Goal: Information Seeking & Learning: Learn about a topic

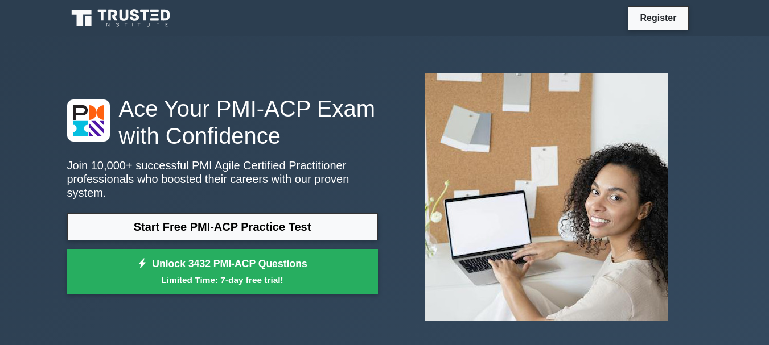
scroll to position [189, 0]
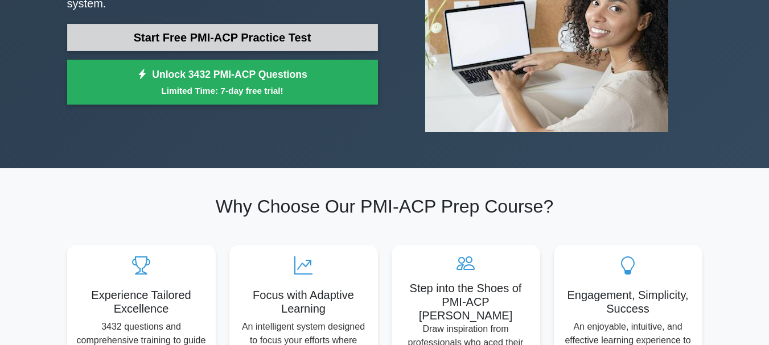
click at [284, 32] on link "Start Free PMI-ACP Practice Test" at bounding box center [222, 37] width 311 height 27
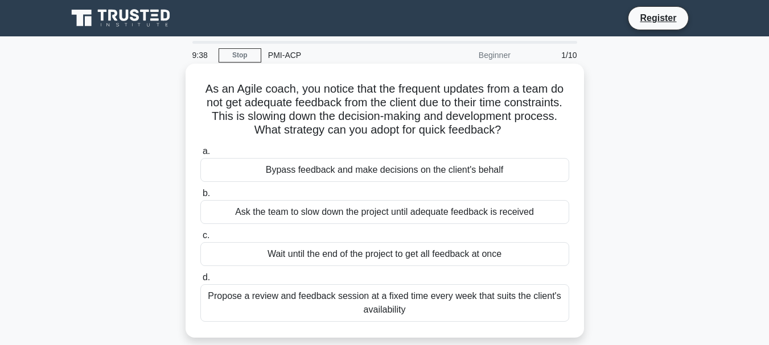
click at [429, 304] on div "Propose a review and feedback session at a fixed time every week that suits the…" at bounding box center [384, 303] width 369 height 38
click at [200, 282] on input "d. Propose a review and feedback session at a fixed time every week that suits …" at bounding box center [200, 277] width 0 height 7
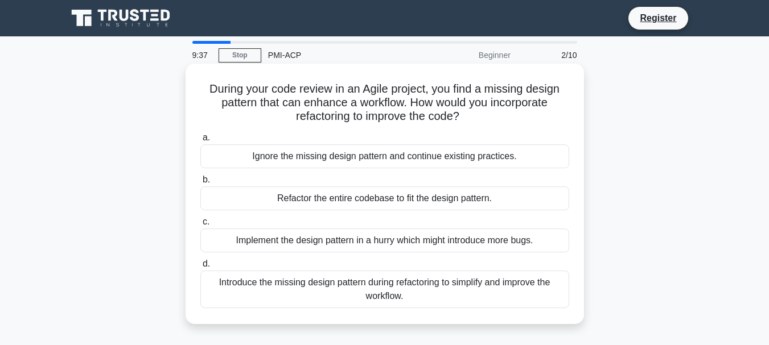
click at [422, 297] on div "Introduce the missing design pattern during refactoring to simplify and improve…" at bounding box center [384, 290] width 369 height 38
click at [200, 268] on input "d. Introduce the missing design pattern during refactoring to simplify and impr…" at bounding box center [200, 264] width 0 height 7
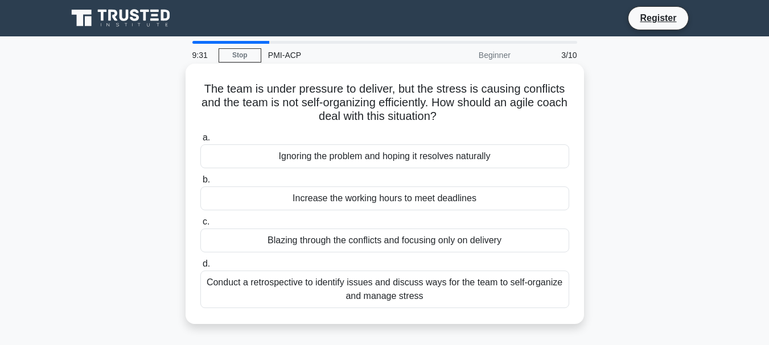
click at [452, 287] on div "Conduct a retrospective to identify issues and discuss ways for the team to sel…" at bounding box center [384, 290] width 369 height 38
click at [200, 268] on input "d. Conduct a retrospective to identify issues and discuss ways for the team to …" at bounding box center [200, 264] width 0 height 7
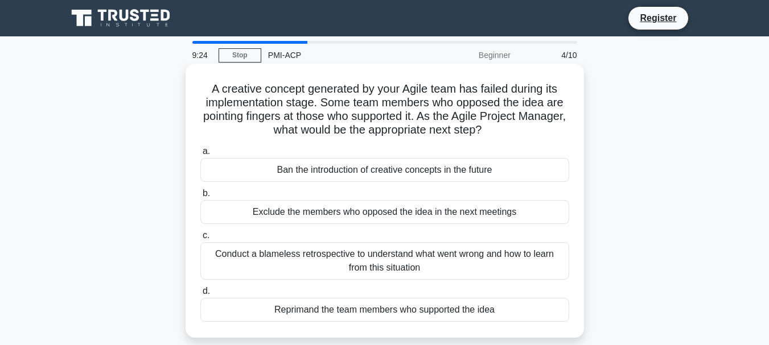
click at [448, 265] on div "Conduct a blameless retrospective to understand what went wrong and how to lear…" at bounding box center [384, 261] width 369 height 38
click at [200, 239] on input "c. Conduct a blameless retrospective to understand what went wrong and how to l…" at bounding box center [200, 235] width 0 height 7
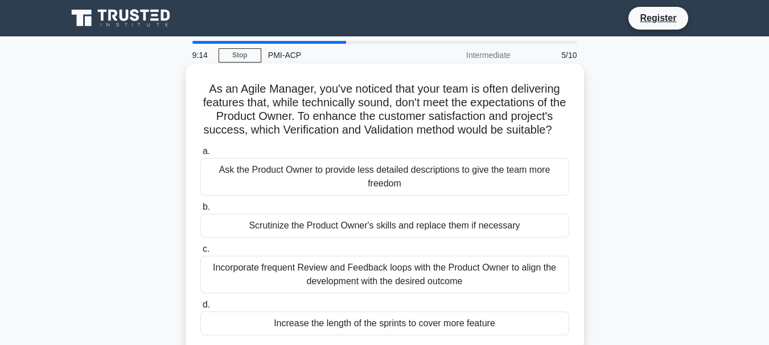
click at [443, 283] on div "Incorporate frequent Review and Feedback loops with the Product Owner to align …" at bounding box center [384, 275] width 369 height 38
click at [200, 253] on input "c. Incorporate frequent Review and Feedback loops with the Product Owner to ali…" at bounding box center [200, 249] width 0 height 7
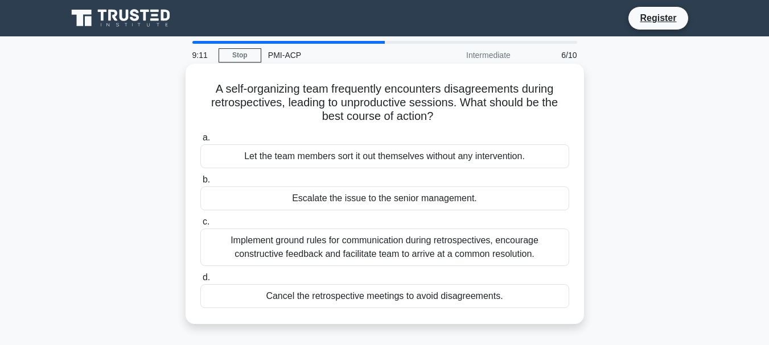
click at [441, 258] on div "Implement ground rules for communication during retrospectives, encourage const…" at bounding box center [384, 248] width 369 height 38
click at [200, 226] on input "c. Implement ground rules for communication during retrospectives, encourage co…" at bounding box center [200, 221] width 0 height 7
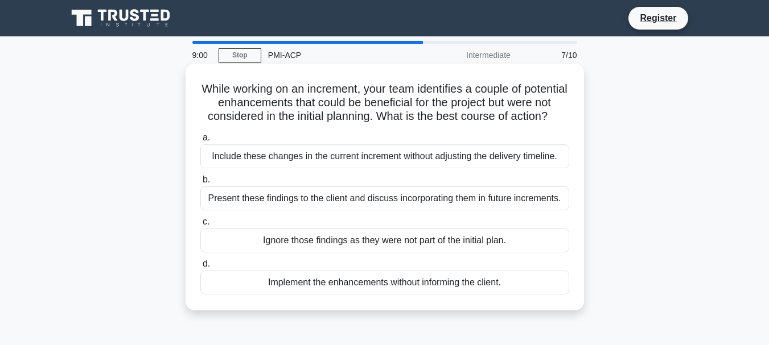
click at [445, 210] on div "Present these findings to the client and discuss incorporating them in future i…" at bounding box center [384, 199] width 369 height 24
click at [200, 184] on input "b. Present these findings to the client and discuss incorporating them in futur…" at bounding box center [200, 179] width 0 height 7
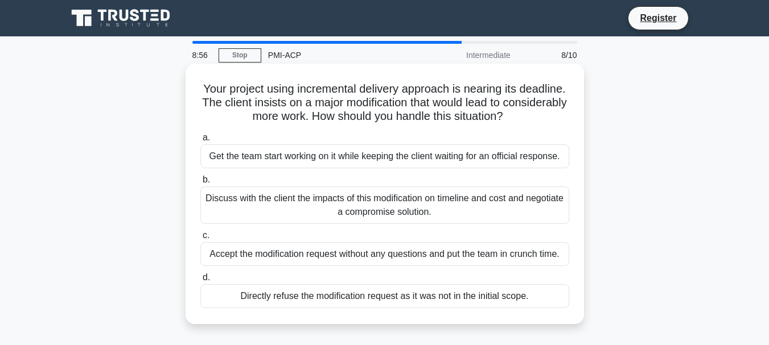
click at [448, 209] on div "Discuss with the client the impacts of this modification on timeline and cost a…" at bounding box center [384, 206] width 369 height 38
click at [200, 184] on input "b. Discuss with the client the impacts of this modification on timeline and cos…" at bounding box center [200, 179] width 0 height 7
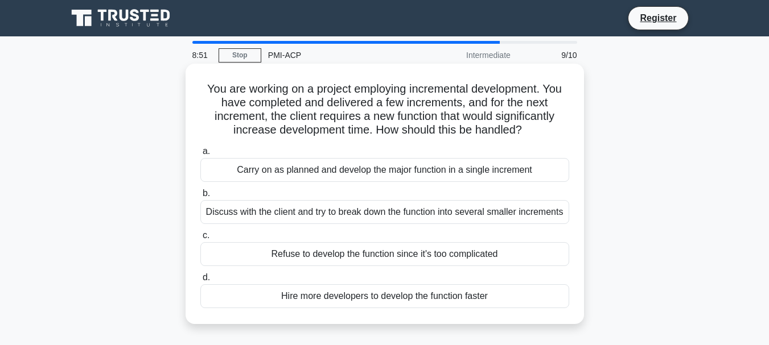
click at [483, 220] on div "Discuss with the client and try to break down the function into several smaller…" at bounding box center [384, 212] width 369 height 24
click at [200, 197] on input "b. Discuss with the client and try to break down the function into several smal…" at bounding box center [200, 193] width 0 height 7
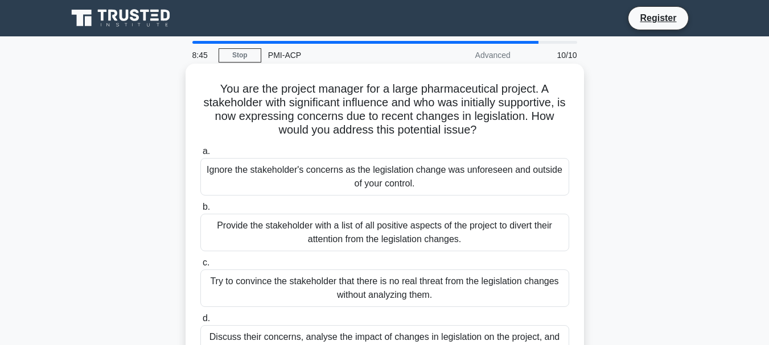
click at [421, 337] on div "Discuss their concerns, analyse the impact of changes in legislation on the pro…" at bounding box center [384, 344] width 369 height 38
click at [200, 323] on input "d. Discuss their concerns, analyse the impact of changes in legislation on the …" at bounding box center [200, 318] width 0 height 7
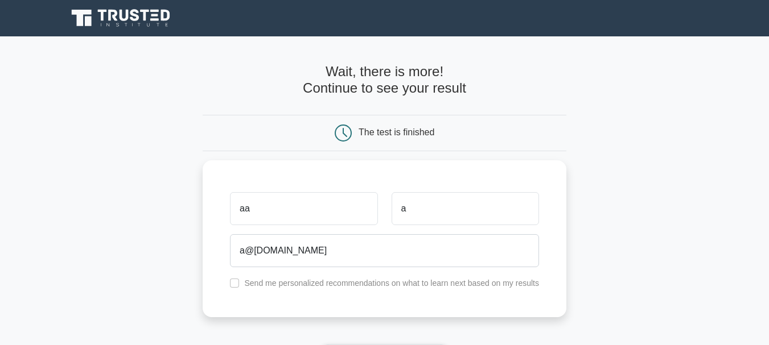
scroll to position [189, 0]
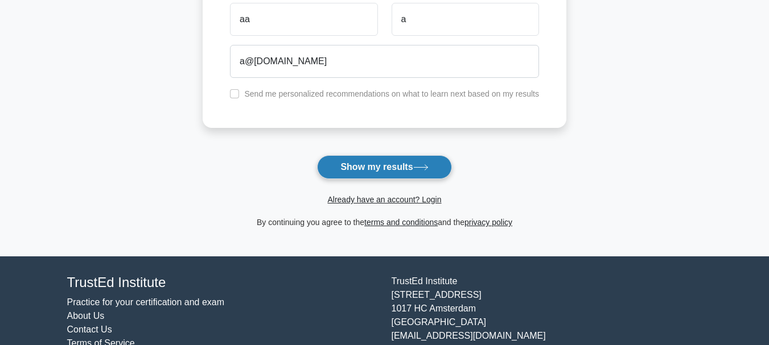
type input "a@a.com"
click at [395, 168] on button "Show my results" at bounding box center [384, 167] width 134 height 24
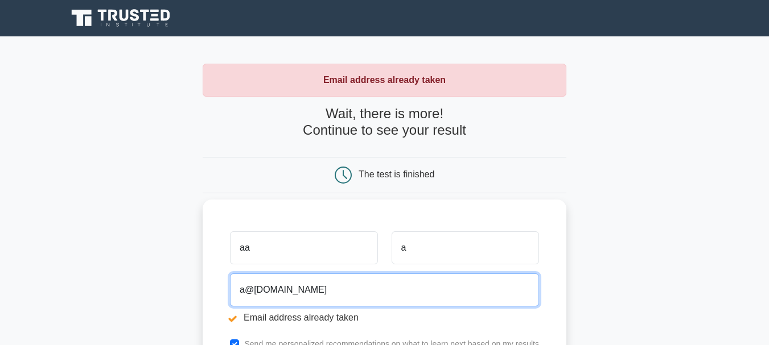
click at [243, 294] on input "a@[DOMAIN_NAME]" at bounding box center [384, 290] width 309 height 33
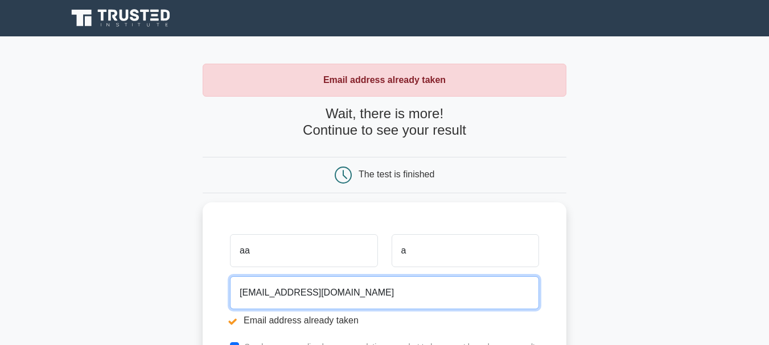
scroll to position [291, 0]
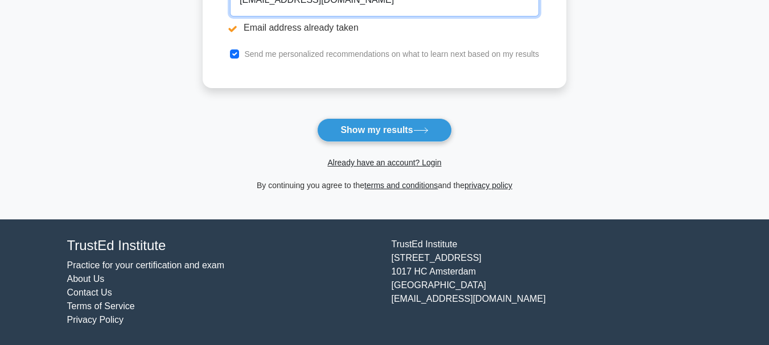
type input "[EMAIL_ADDRESS][DOMAIN_NAME]"
click at [232, 55] on input "checkbox" at bounding box center [234, 53] width 9 height 9
checkbox input "false"
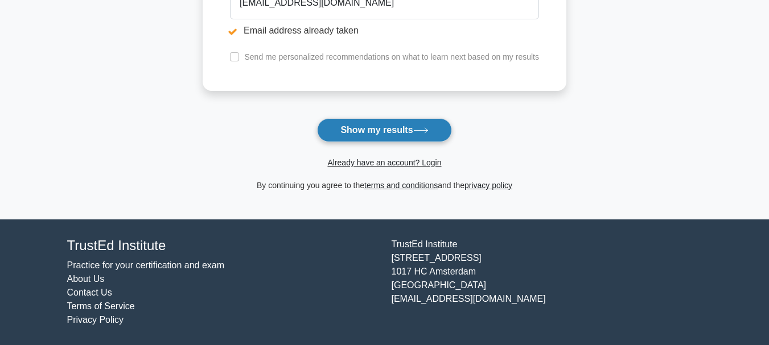
click at [356, 129] on button "Show my results" at bounding box center [384, 130] width 134 height 24
